Goal: Information Seeking & Learning: Find specific fact

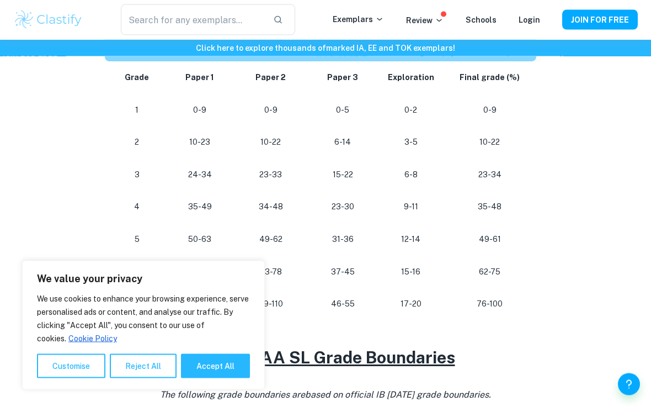
scroll to position [599, 0]
click at [485, 300] on p "76-100" at bounding box center [490, 303] width 76 height 15
click at [221, 378] on button "Accept All" at bounding box center [215, 366] width 69 height 24
checkbox input "true"
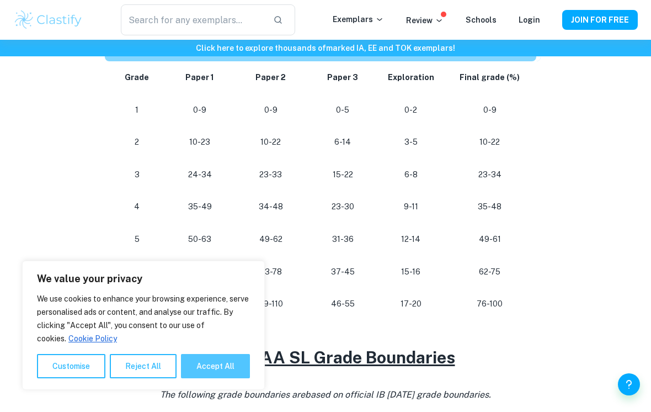
checkbox input "true"
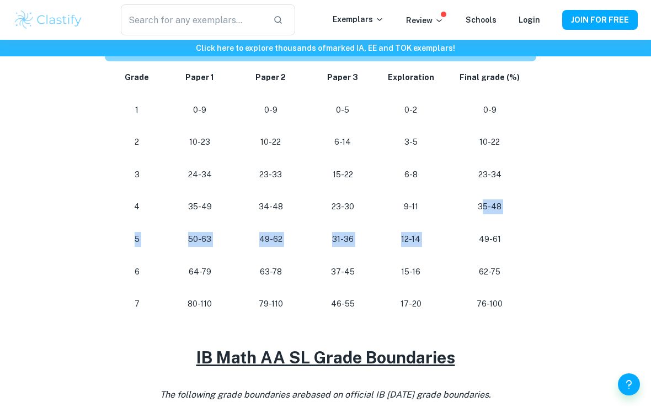
drag, startPoint x: 484, startPoint y: 200, endPoint x: 439, endPoint y: 223, distance: 50.6
click at [442, 225] on tbody "Grade Paper 1 Paper 2 Paper 3 Exploration Final grade (%) 1 0-9 0-9 0-5 0-2 0-9…" at bounding box center [323, 190] width 436 height 259
click at [422, 208] on p "9-11" at bounding box center [411, 206] width 46 height 15
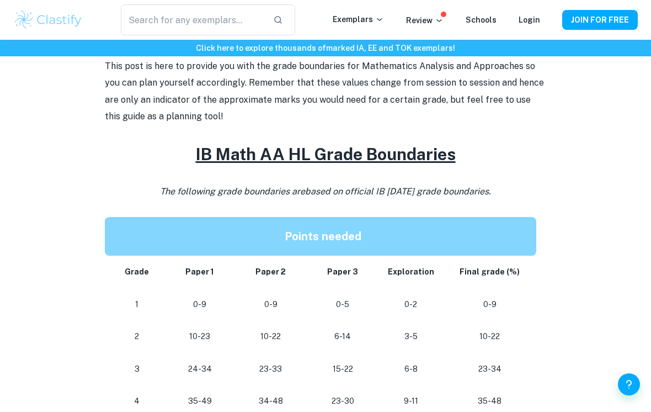
scroll to position [405, 0]
